Goal: Obtain resource: Obtain resource

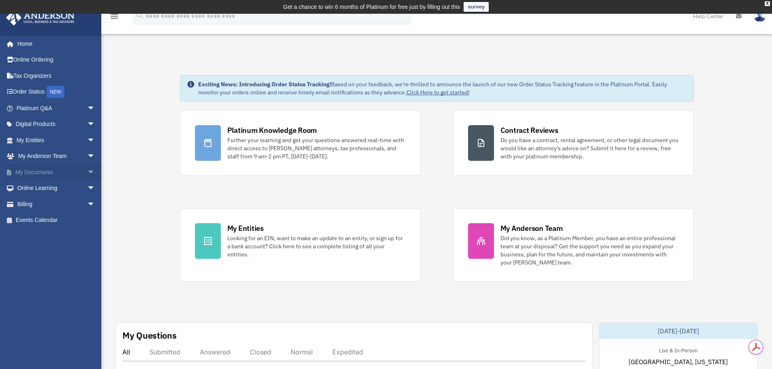
click at [87, 171] on span "arrow_drop_down" at bounding box center [95, 172] width 16 height 17
click at [34, 189] on link "Box" at bounding box center [59, 188] width 96 height 16
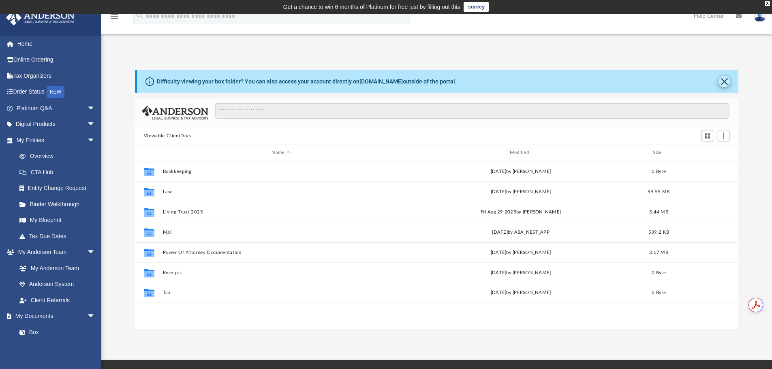
scroll to position [178, 598]
click at [725, 78] on button "Close" at bounding box center [724, 81] width 11 height 11
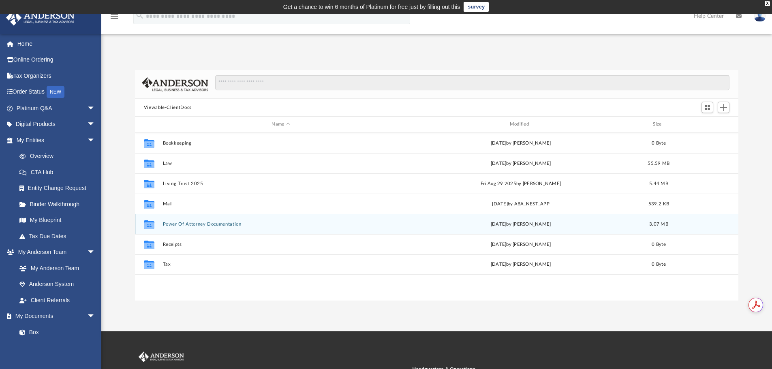
click at [197, 224] on button "Power Of Attorney Documentation" at bounding box center [281, 224] width 236 height 5
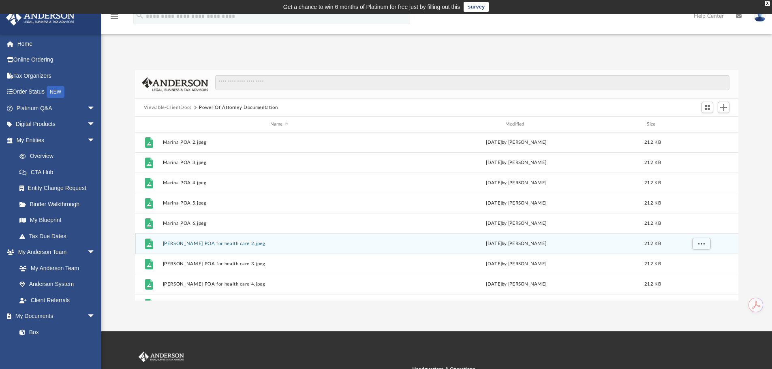
scroll to position [0, 0]
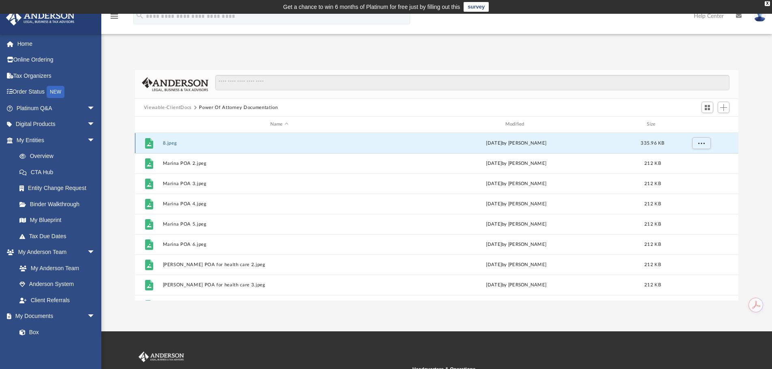
click at [170, 143] on button "8.jpeg" at bounding box center [280, 143] width 234 height 5
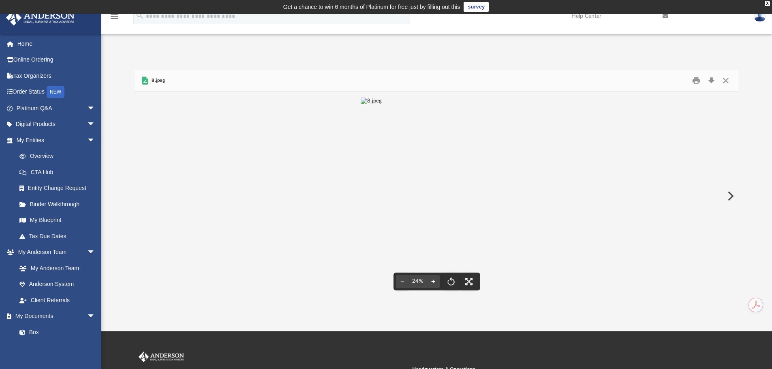
click at [433, 282] on button "File preview" at bounding box center [433, 282] width 13 height 18
click at [724, 79] on button "Close" at bounding box center [726, 81] width 15 height 13
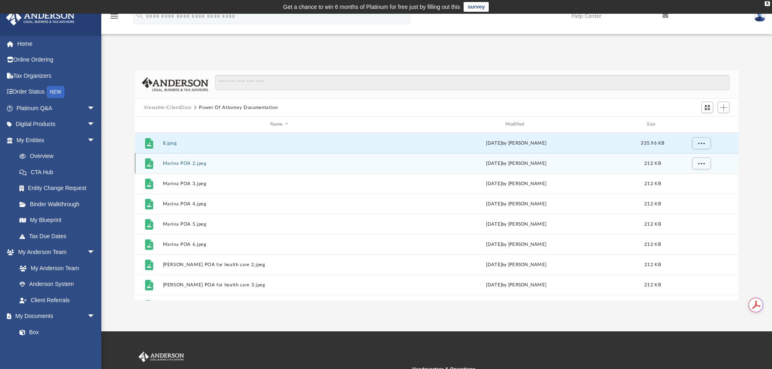
click at [195, 163] on button "Marina POA 2.jpeg" at bounding box center [280, 163] width 234 height 5
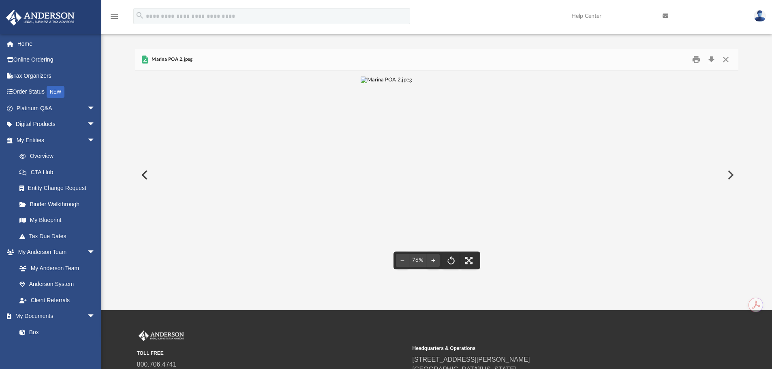
scroll to position [41, 0]
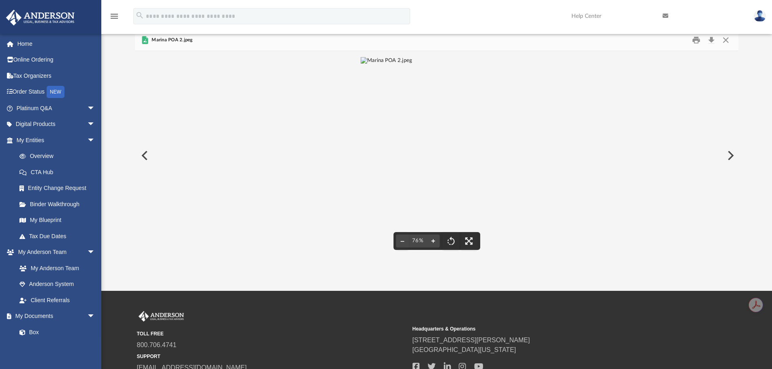
click at [432, 238] on button "File preview" at bounding box center [433, 241] width 13 height 18
click at [432, 243] on button "File preview" at bounding box center [433, 241] width 13 height 18
click at [726, 38] on button "Close" at bounding box center [726, 40] width 15 height 13
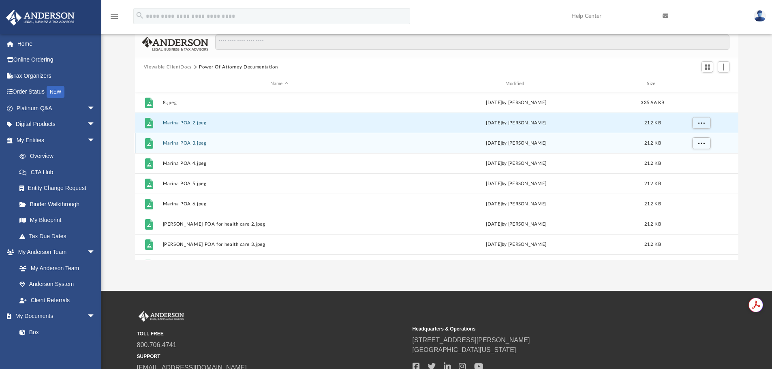
click at [189, 142] on button "Marina POA 3.jpeg" at bounding box center [280, 143] width 234 height 5
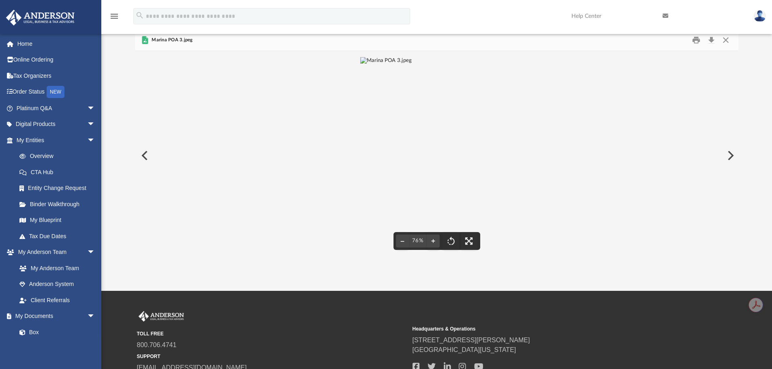
scroll to position [107, 0]
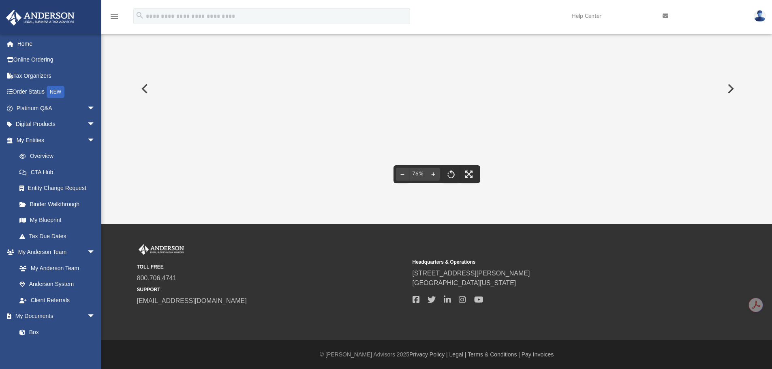
click at [433, 173] on button "File preview" at bounding box center [433, 174] width 13 height 18
click at [731, 88] on button "Preview" at bounding box center [730, 88] width 18 height 23
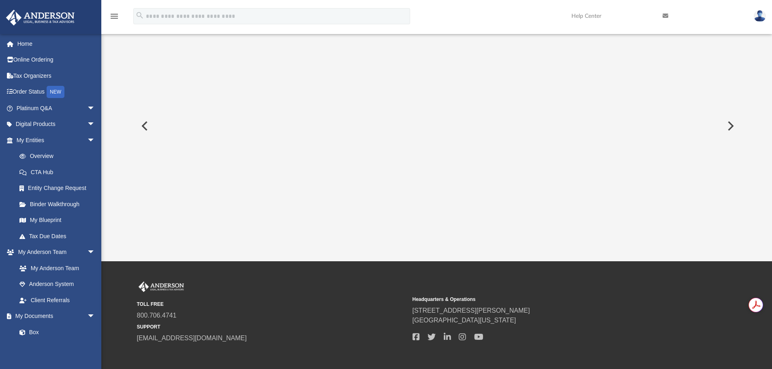
click at [731, 88] on div "File preview" at bounding box center [437, 125] width 604 height 209
click at [731, 127] on button "Preview" at bounding box center [730, 126] width 18 height 23
click at [731, 125] on button "Preview" at bounding box center [730, 126] width 18 height 23
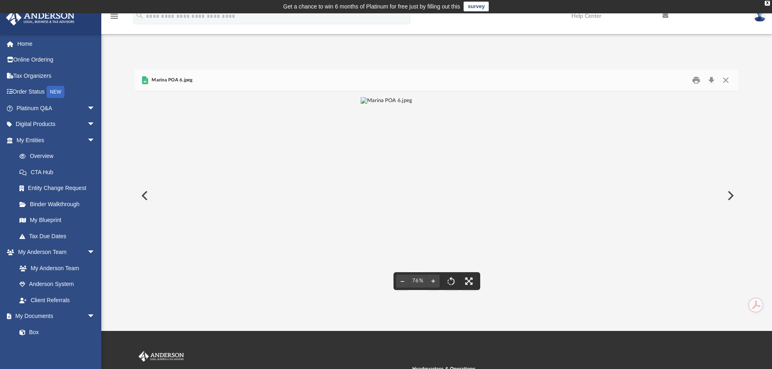
scroll to position [0, 0]
click at [412, 172] on img "File preview" at bounding box center [386, 196] width 51 height 197
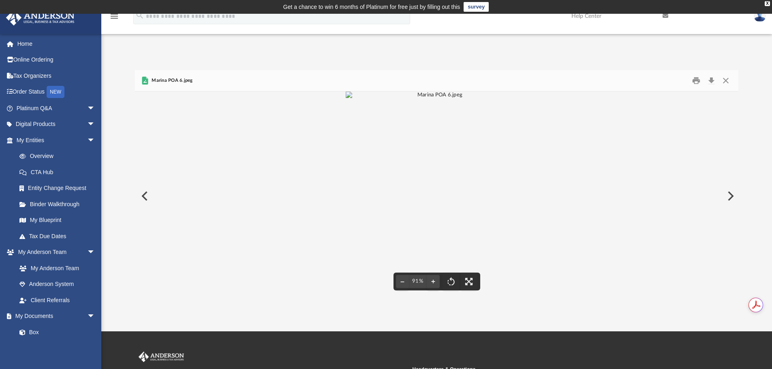
click at [457, 99] on img "File preview" at bounding box center [437, 95] width 182 height 7
click at [412, 169] on img "File preview" at bounding box center [386, 196] width 51 height 197
click at [434, 281] on button "File preview" at bounding box center [433, 282] width 13 height 18
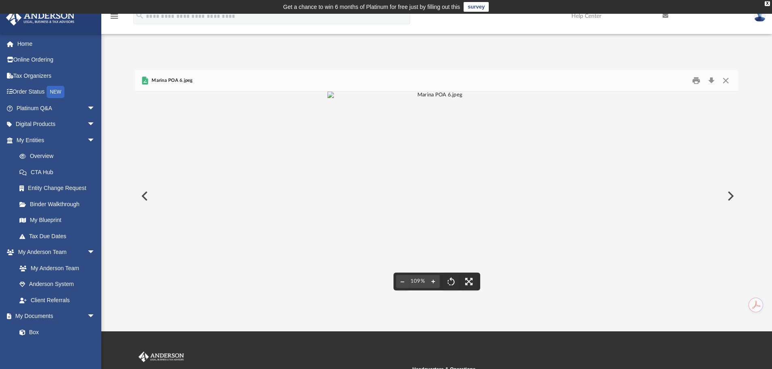
scroll to position [107, 0]
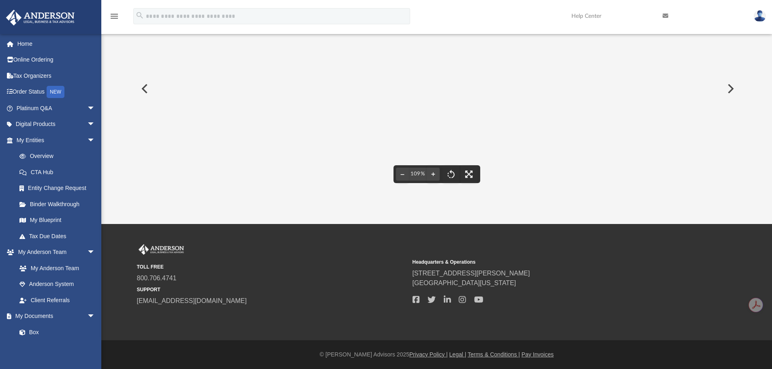
click at [576, 137] on div "File preview" at bounding box center [437, 88] width 604 height 209
click at [730, 87] on button "Preview" at bounding box center [730, 88] width 18 height 23
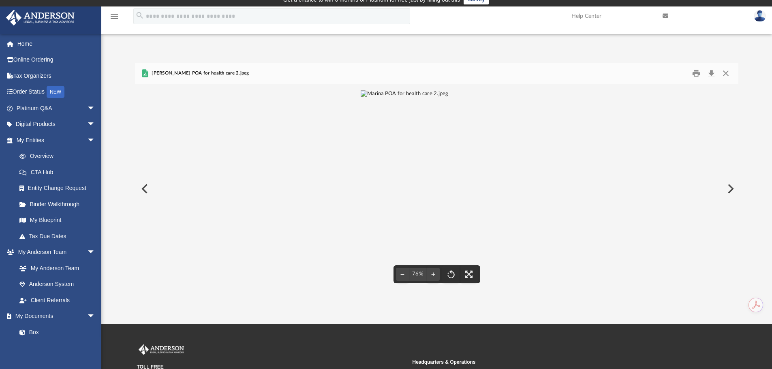
scroll to position [0, 0]
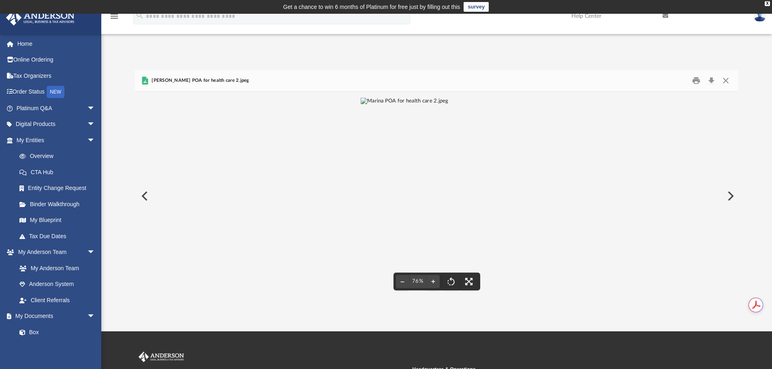
click at [729, 196] on button "Preview" at bounding box center [730, 196] width 18 height 23
click at [730, 196] on button "Preview" at bounding box center [730, 196] width 18 height 23
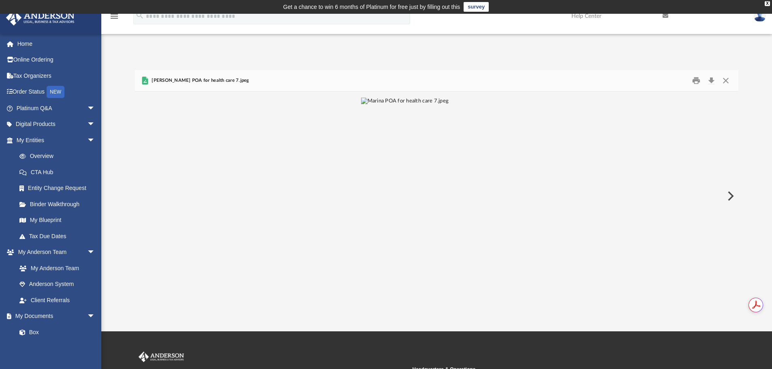
click at [730, 196] on button "Preview" at bounding box center [730, 196] width 18 height 23
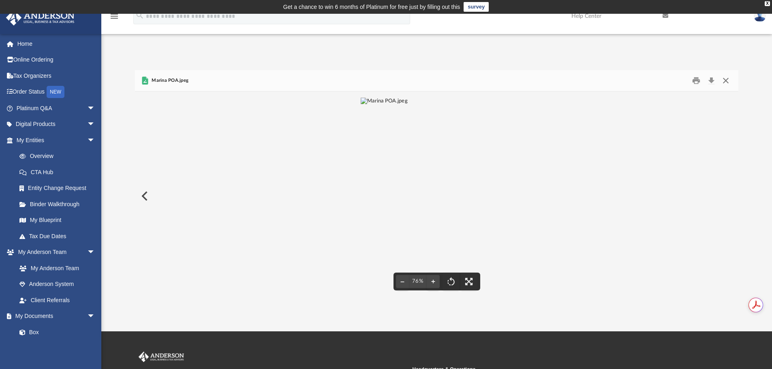
click at [728, 79] on button "Close" at bounding box center [726, 81] width 15 height 13
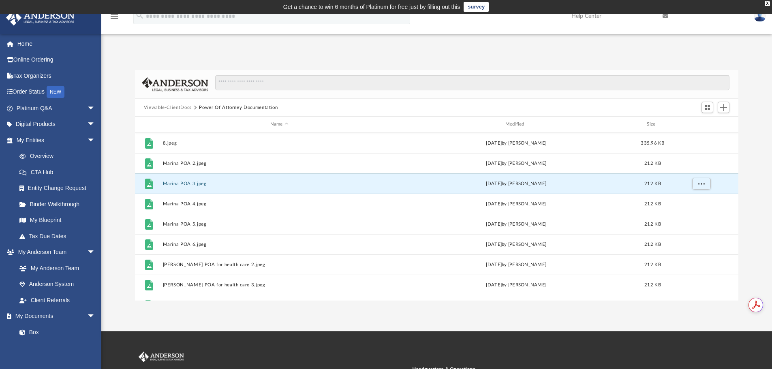
click at [317, 46] on div "App [EMAIL_ADDRESS][DOMAIN_NAME] Sign Out [EMAIL_ADDRESS][DOMAIN_NAME] Home Onl…" at bounding box center [386, 173] width 772 height 256
click at [177, 108] on button "Viewable-ClientDocs" at bounding box center [168, 107] width 48 height 7
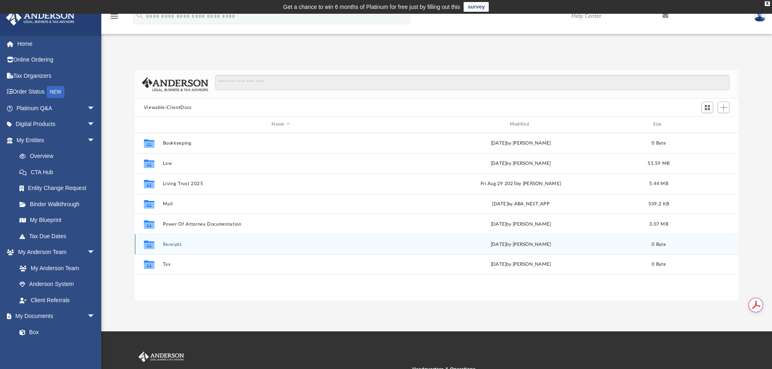
click at [180, 245] on button "Receipts" at bounding box center [281, 244] width 236 height 5
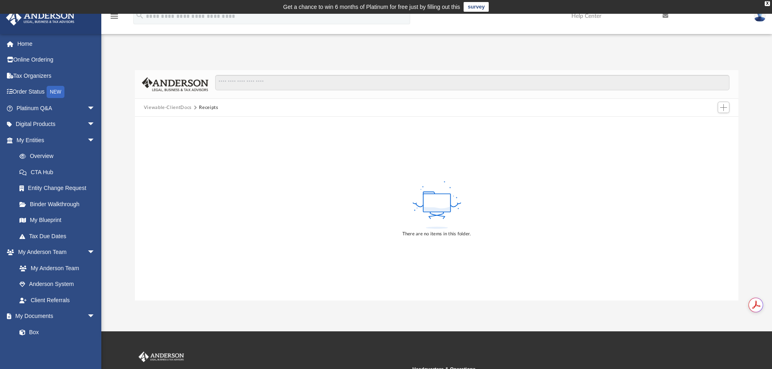
click at [180, 106] on button "Viewable-ClientDocs" at bounding box center [168, 107] width 48 height 7
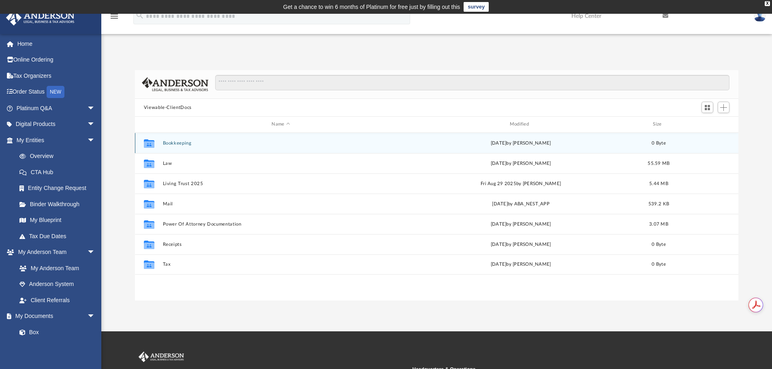
scroll to position [178, 598]
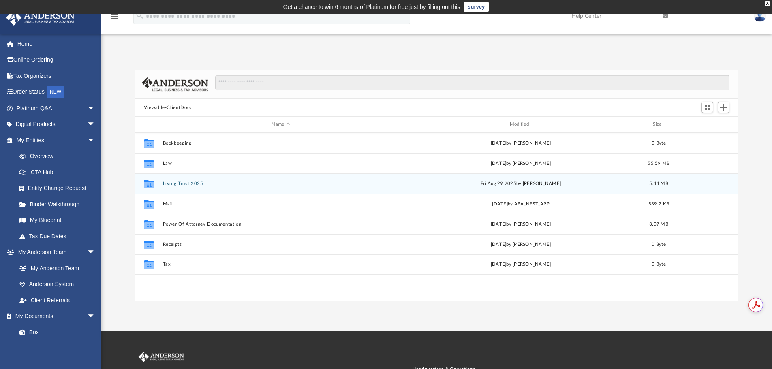
click at [176, 182] on button "Living Trust 2025" at bounding box center [281, 183] width 236 height 5
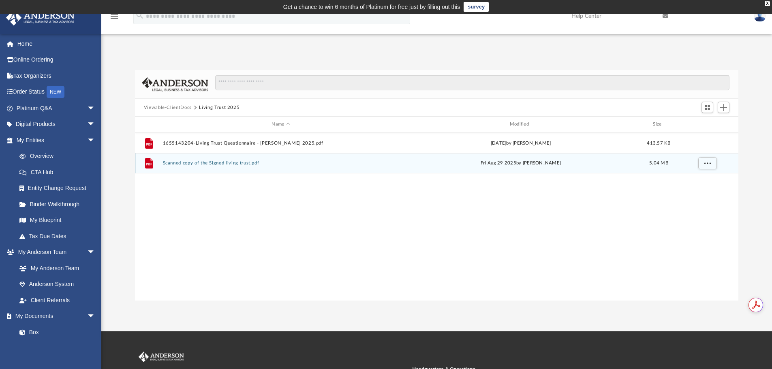
click at [191, 161] on button "Scanned copy of the Signed living trust.pdf" at bounding box center [281, 163] width 236 height 5
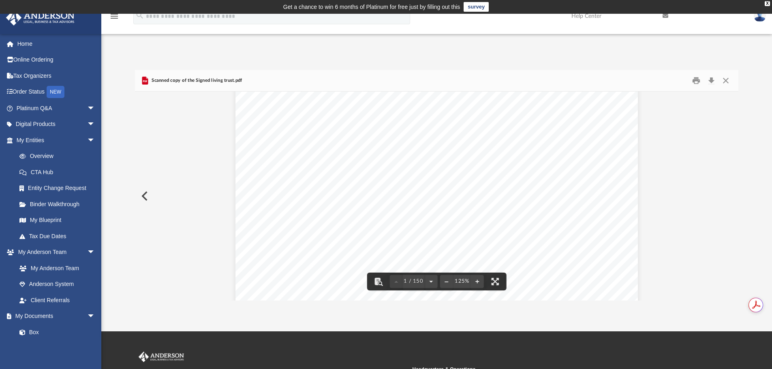
scroll to position [0, 0]
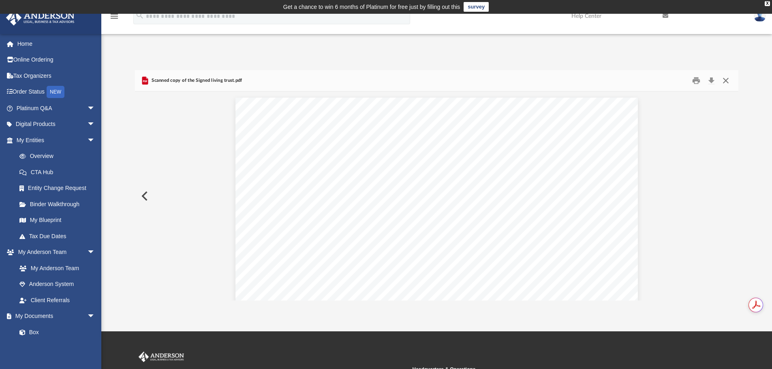
click at [725, 80] on button "Close" at bounding box center [726, 81] width 15 height 13
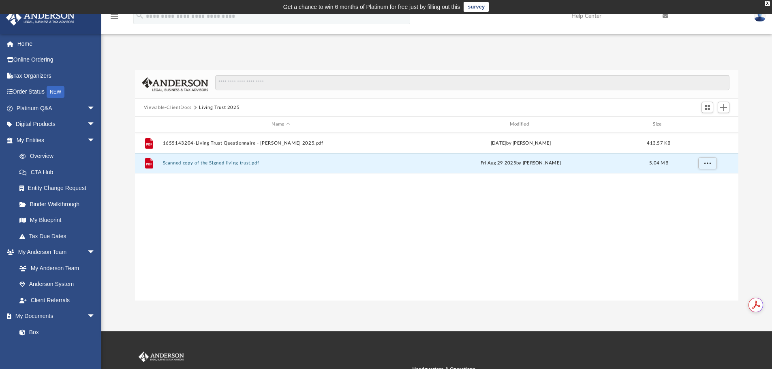
click at [182, 107] on button "Viewable-ClientDocs" at bounding box center [168, 107] width 48 height 7
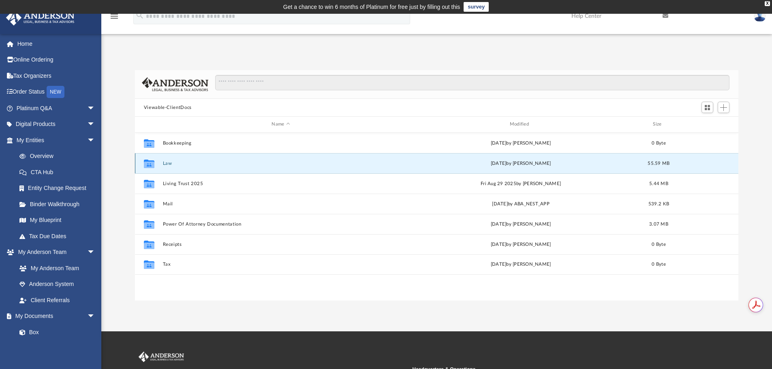
click at [166, 162] on button "Law" at bounding box center [281, 163] width 236 height 5
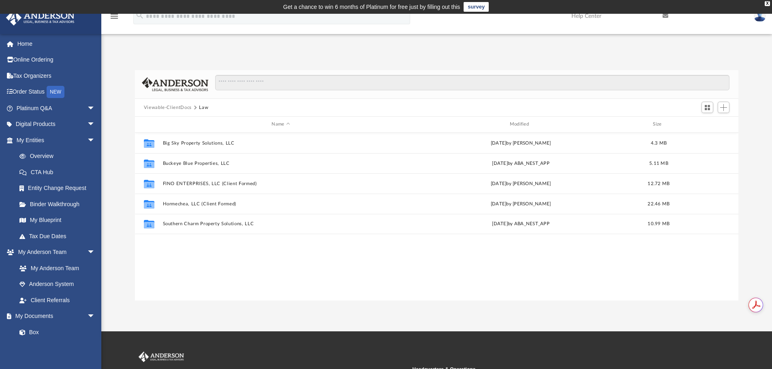
click at [176, 108] on button "Viewable-ClientDocs" at bounding box center [168, 107] width 48 height 7
